Goal: Go to known website: Access a specific website the user already knows

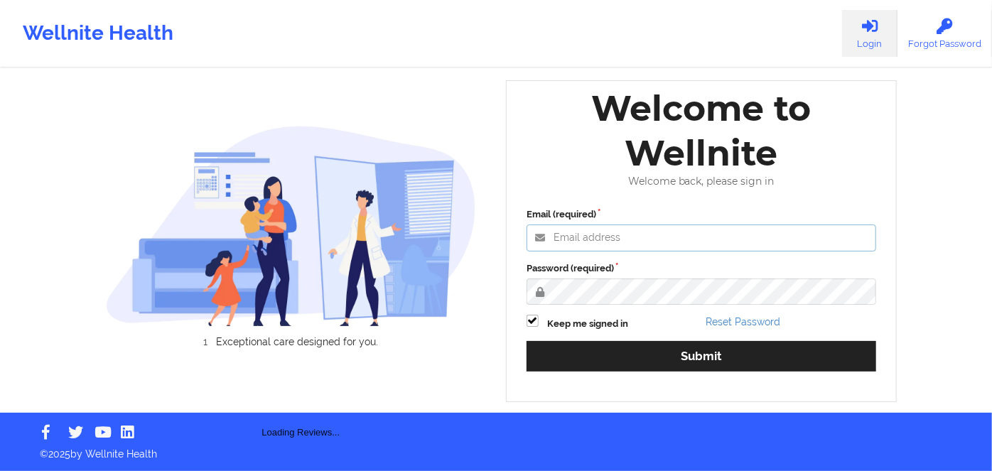
type input "[PERSON_NAME][EMAIL_ADDRESS][DOMAIN_NAME]"
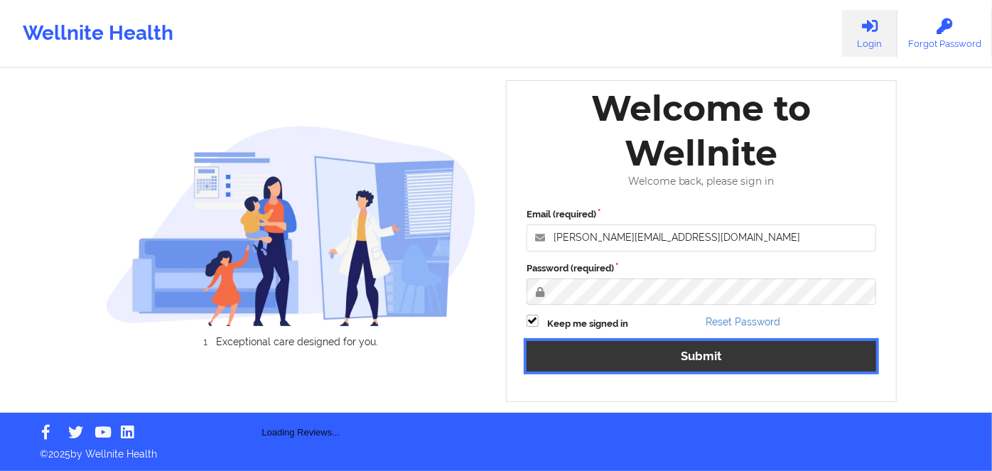
click at [790, 362] on button "Submit" at bounding box center [701, 356] width 350 height 31
